Goal: Task Accomplishment & Management: Use online tool/utility

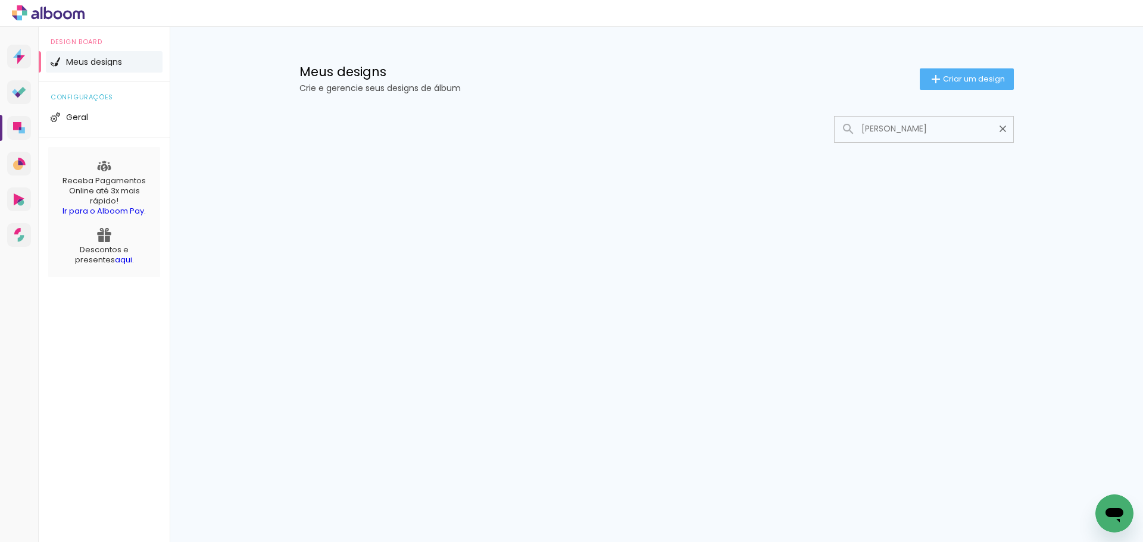
type input "[PERSON_NAME]"
type paper-input "[PERSON_NAME]"
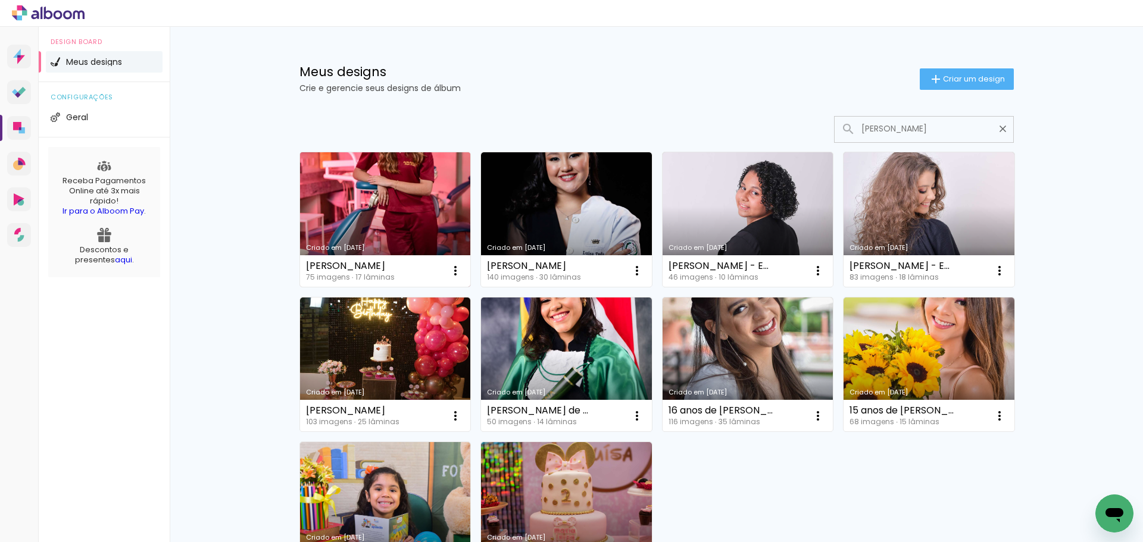
click at [379, 217] on link "Criado em [DATE]" at bounding box center [385, 219] width 171 height 135
